Goal: Transaction & Acquisition: Purchase product/service

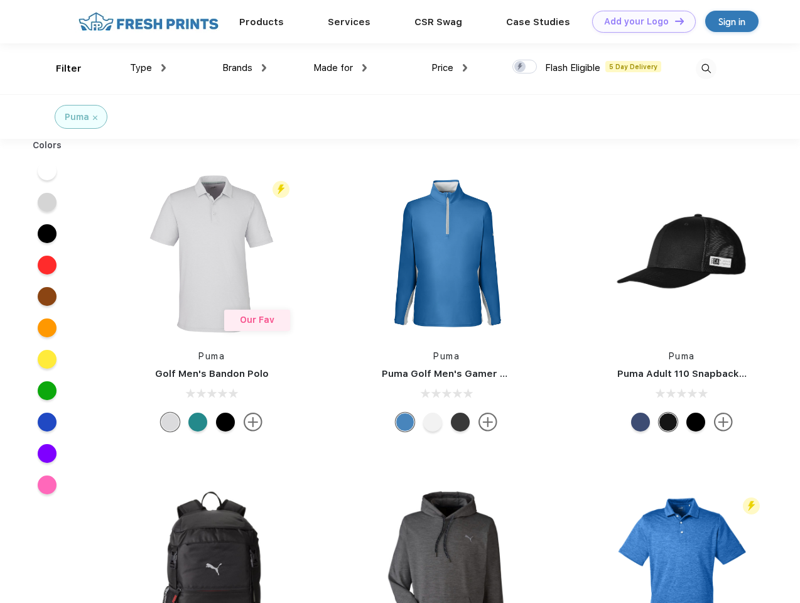
click at [639, 21] on link "Add your Logo Design Tool" at bounding box center [644, 22] width 104 height 22
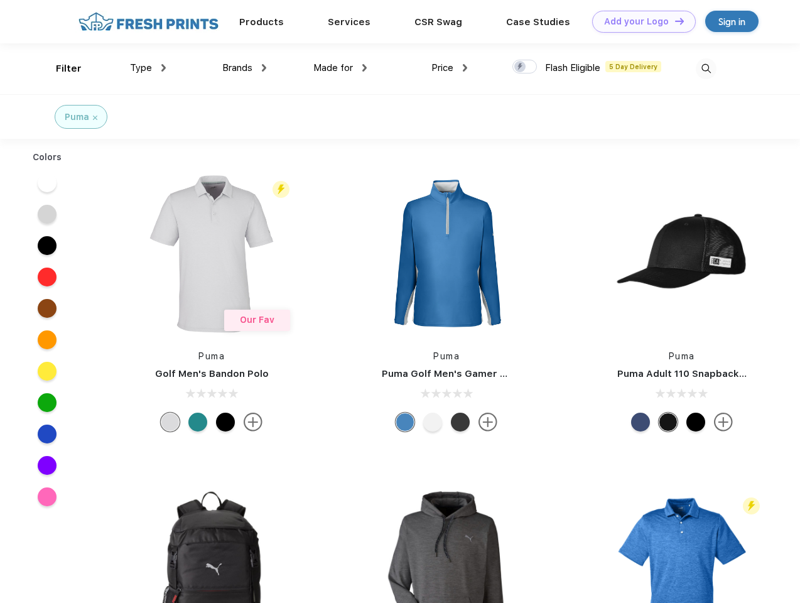
click at [0, 0] on div "Design Tool" at bounding box center [0, 0] width 0 height 0
click at [674, 21] on link "Add your Logo Design Tool" at bounding box center [644, 22] width 104 height 22
click at [60, 68] on div "Filter" at bounding box center [69, 69] width 26 height 14
click at [148, 68] on span "Type" at bounding box center [141, 67] width 22 height 11
click at [244, 68] on span "Brands" at bounding box center [237, 67] width 30 height 11
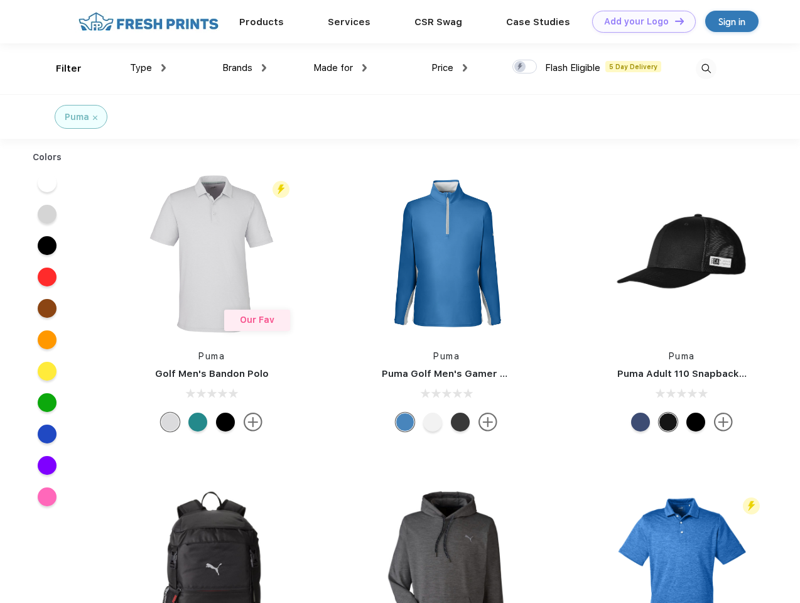
click at [340, 68] on span "Made for" at bounding box center [333, 67] width 40 height 11
click at [450, 68] on span "Price" at bounding box center [442, 67] width 22 height 11
click at [525, 67] on div at bounding box center [524, 67] width 24 height 14
click at [520, 67] on input "checkbox" at bounding box center [516, 63] width 8 height 8
click at [706, 68] on img at bounding box center [706, 68] width 21 height 21
